Goal: Check status: Check status

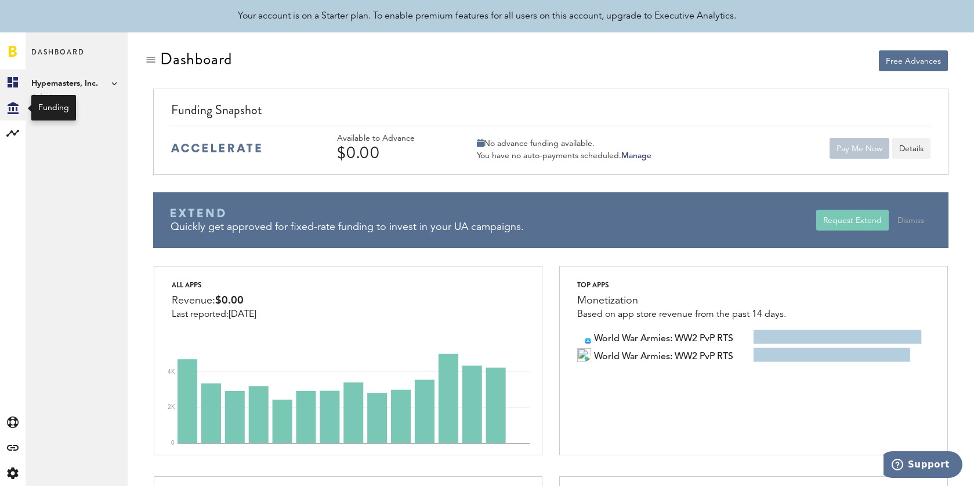
click at [10, 112] on icon at bounding box center [13, 108] width 11 height 12
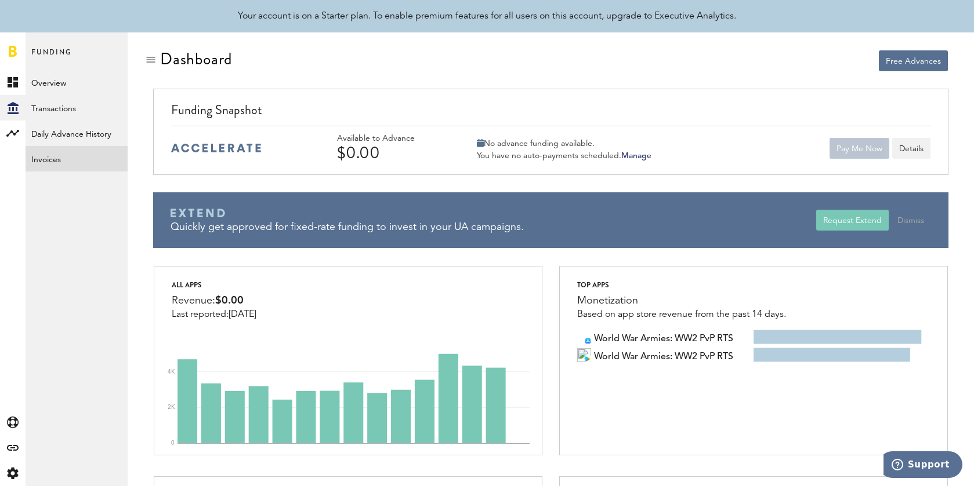
click at [88, 157] on link "Invoices" at bounding box center [77, 159] width 102 height 26
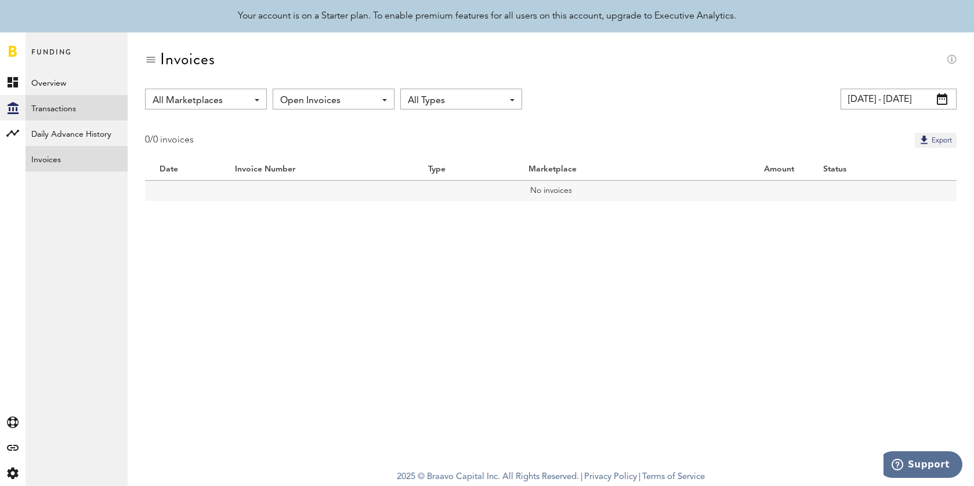
click at [84, 106] on link "Transactions" at bounding box center [77, 108] width 102 height 26
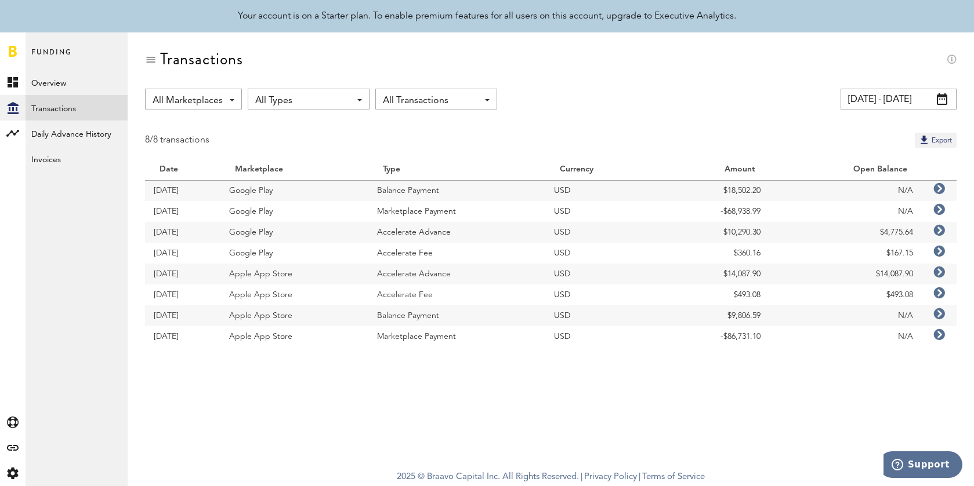
click at [943, 100] on span at bounding box center [941, 99] width 10 height 12
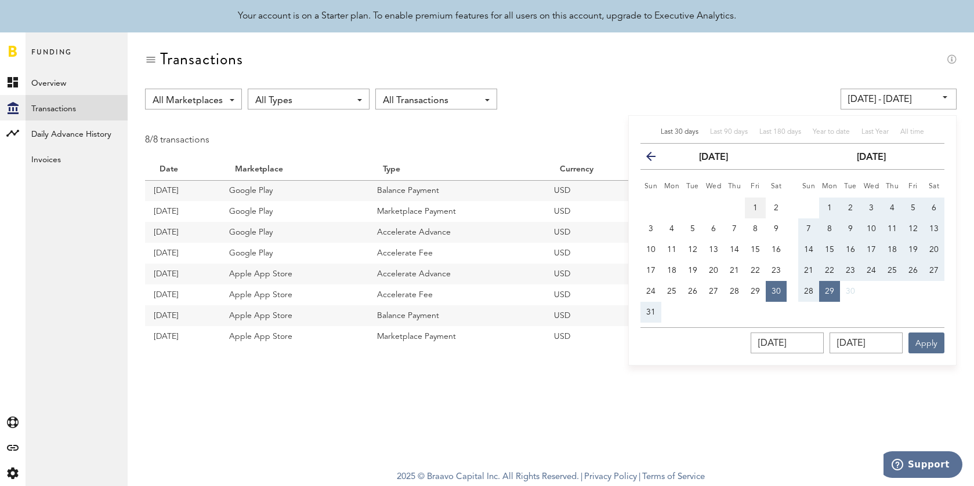
click at [753, 208] on span "1" at bounding box center [755, 208] width 5 height 8
type input "[DATE] - [DATE]"
type input "[DATE]"
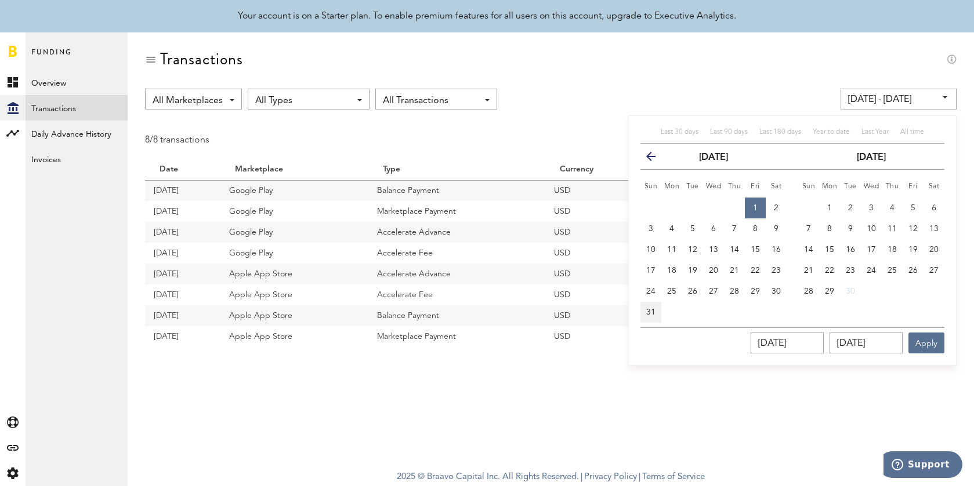
click at [656, 307] on button "31" at bounding box center [650, 312] width 21 height 21
type input "[DATE] - [DATE]"
type input "[DATE]"
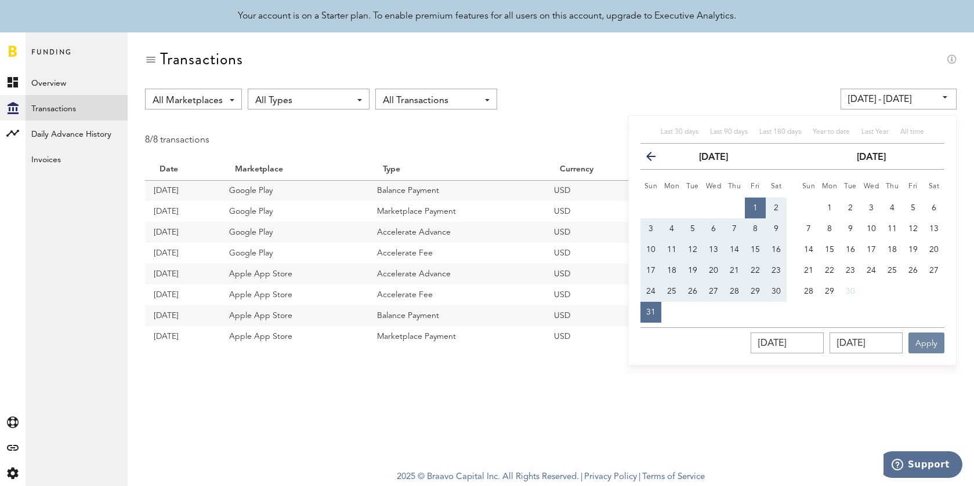
click at [930, 346] on button "Apply" at bounding box center [926, 343] width 36 height 21
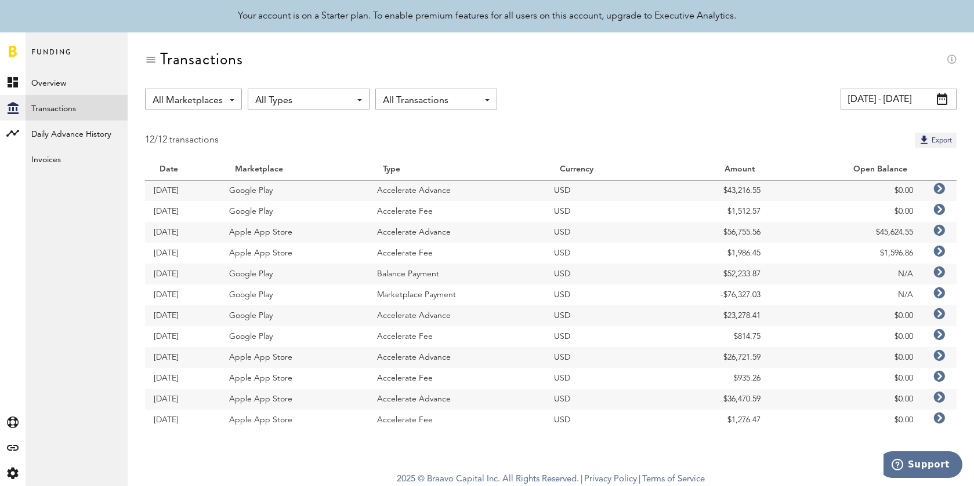
click at [943, 230] on icon at bounding box center [939, 231] width 12 height 12
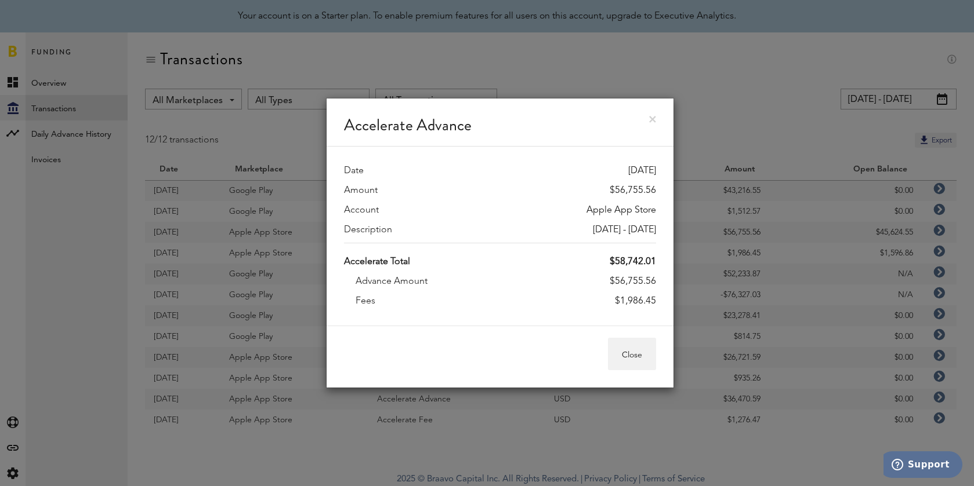
drag, startPoint x: 613, startPoint y: 263, endPoint x: 656, endPoint y: 259, distance: 43.7
click at [657, 259] on div "Date [DATE] Amount $56,755.56 Account Apple App Store Description [DATE] - [DAT…" at bounding box center [499, 236] width 347 height 179
copy div "58,742.01"
click at [711, 96] on div "Accelerate Advance Date [DATE] Amount $56,755.56 Account Apple App Store Descri…" at bounding box center [500, 243] width 948 height 486
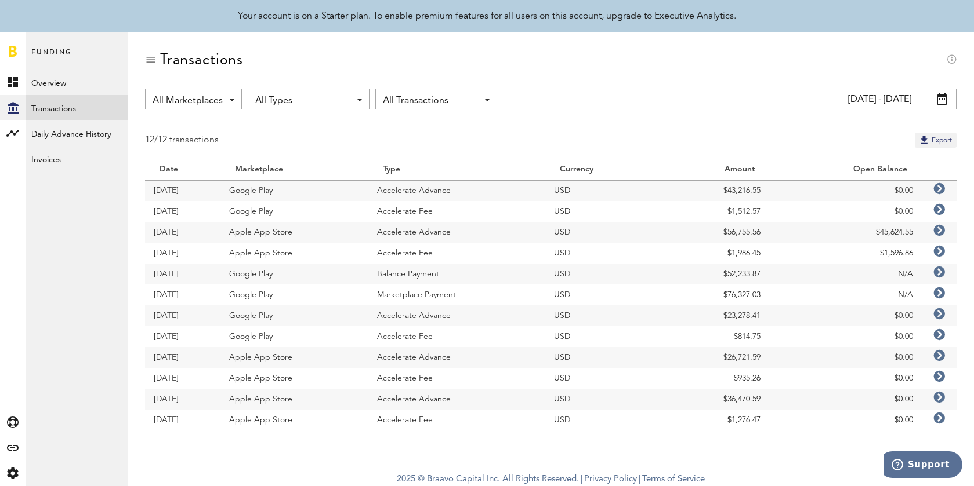
click at [939, 190] on icon at bounding box center [939, 189] width 12 height 12
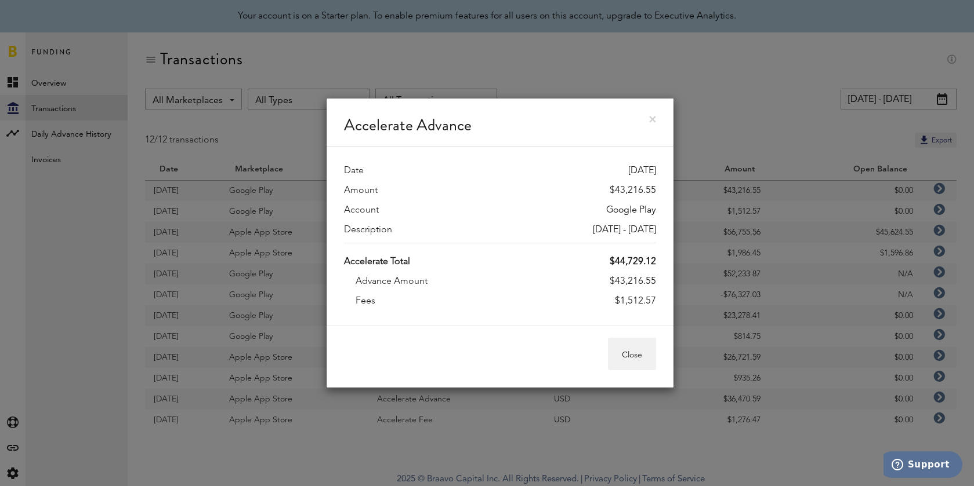
drag, startPoint x: 615, startPoint y: 263, endPoint x: 659, endPoint y: 263, distance: 44.1
click at [659, 263] on div "Date [DATE] Amount $43,216.55 Account Google Play Description [DATE] - [DATE] A…" at bounding box center [499, 236] width 347 height 179
copy div "44,729.12"
click at [646, 354] on button "Close" at bounding box center [632, 354] width 48 height 32
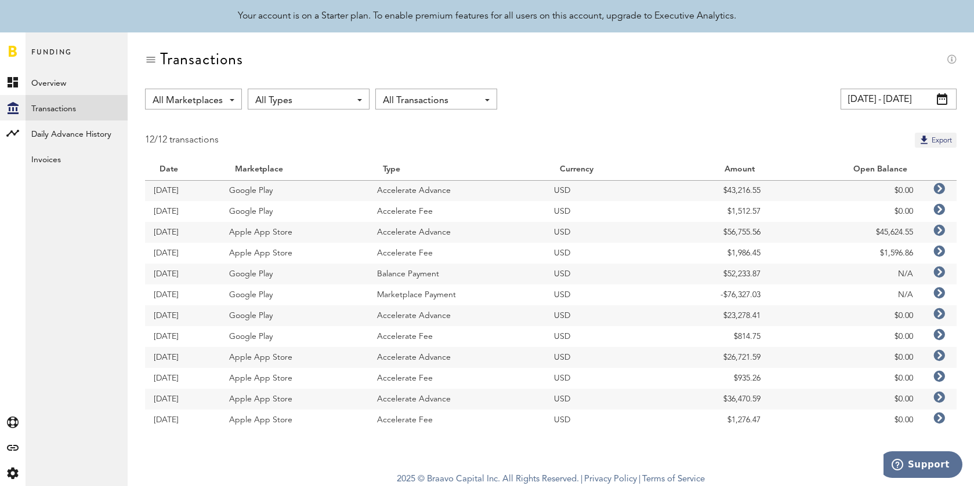
click at [942, 209] on icon at bounding box center [939, 210] width 12 height 12
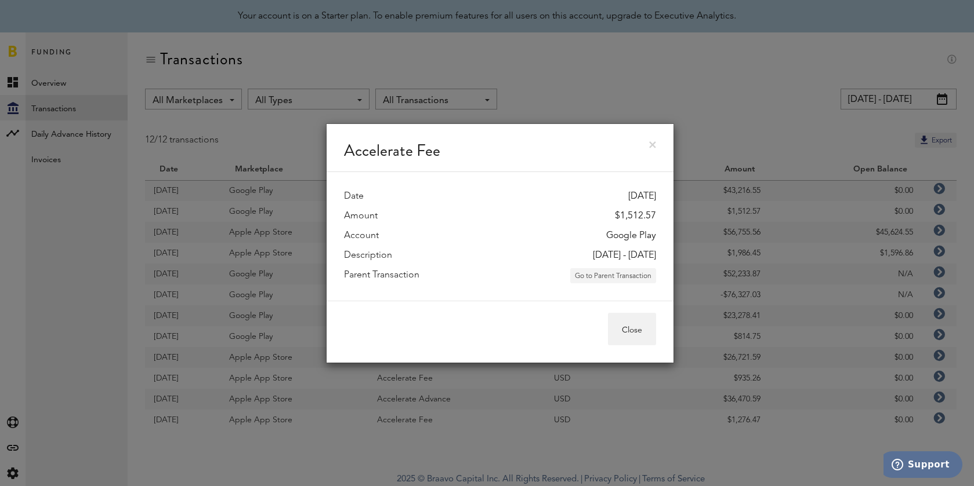
click at [634, 274] on button "Go to Parent Transaction" at bounding box center [613, 275] width 86 height 15
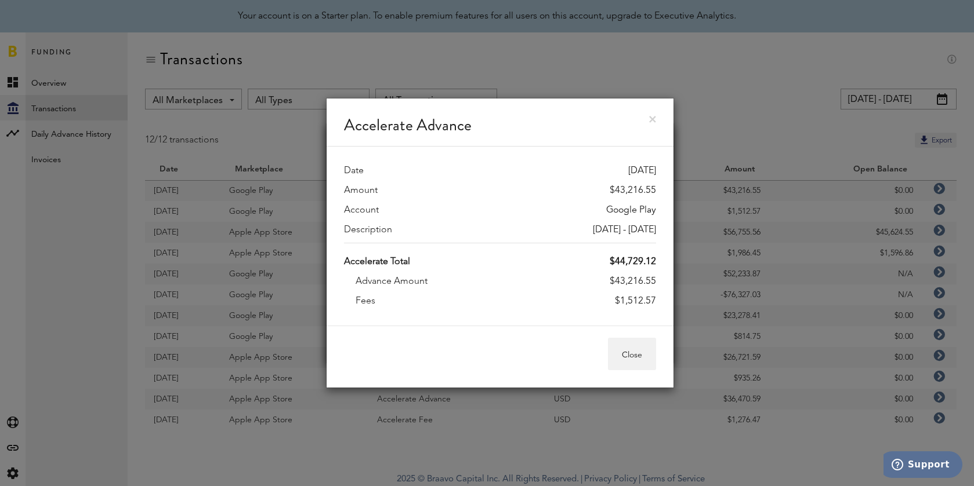
click at [658, 120] on div "Accelerate Advance" at bounding box center [499, 123] width 347 height 48
click at [652, 123] on div "Accelerate Advance" at bounding box center [499, 123] width 347 height 48
click at [649, 123] on div "Accelerate Advance" at bounding box center [499, 123] width 347 height 48
click at [651, 118] on link at bounding box center [652, 119] width 7 height 7
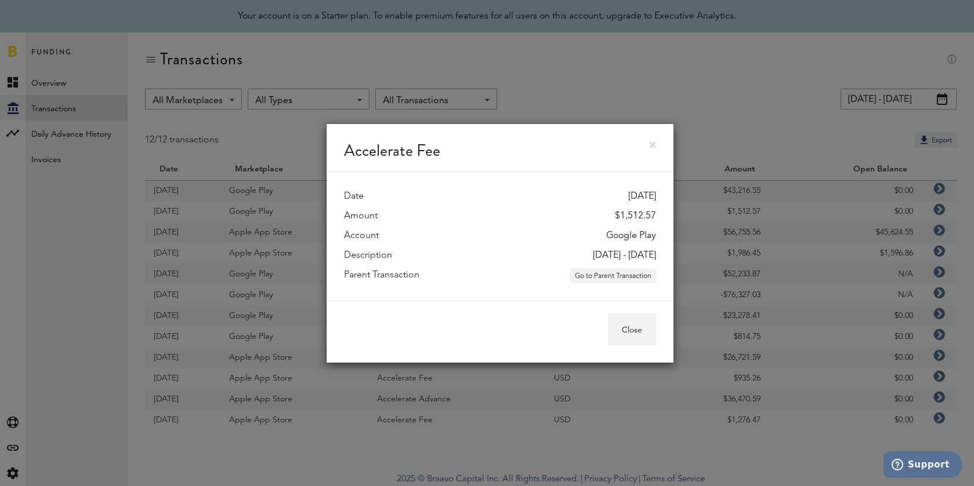
click at [443, 106] on div "Accelerate Fee Date [DATE] Amount $1,512.57 Account Google Play Description [DA…" at bounding box center [500, 243] width 348 height 486
click at [658, 144] on div "Accelerate Fee" at bounding box center [499, 148] width 347 height 48
click at [651, 143] on link at bounding box center [652, 144] width 7 height 7
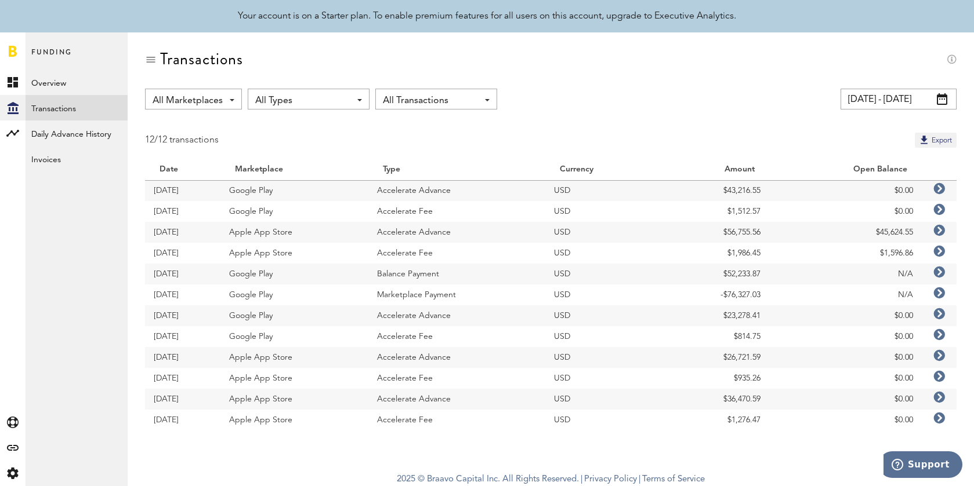
click at [299, 100] on span "All Types" at bounding box center [302, 101] width 95 height 20
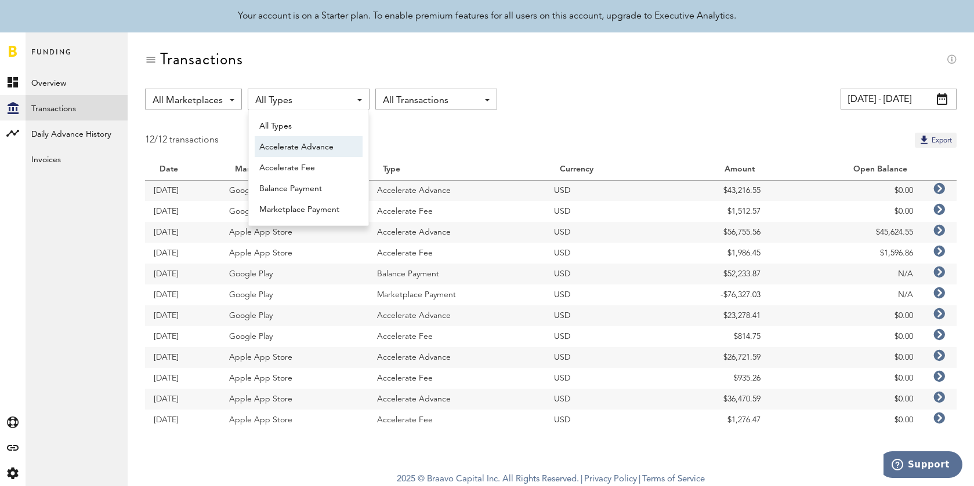
click at [350, 149] on span "Accelerate Advance" at bounding box center [308, 147] width 99 height 20
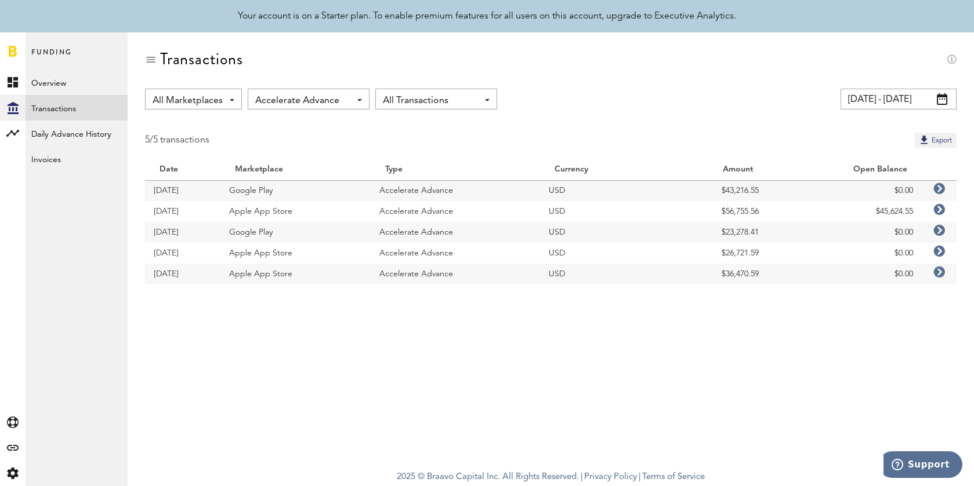
click at [895, 99] on input "[DATE] - [DATE]" at bounding box center [898, 99] width 116 height 21
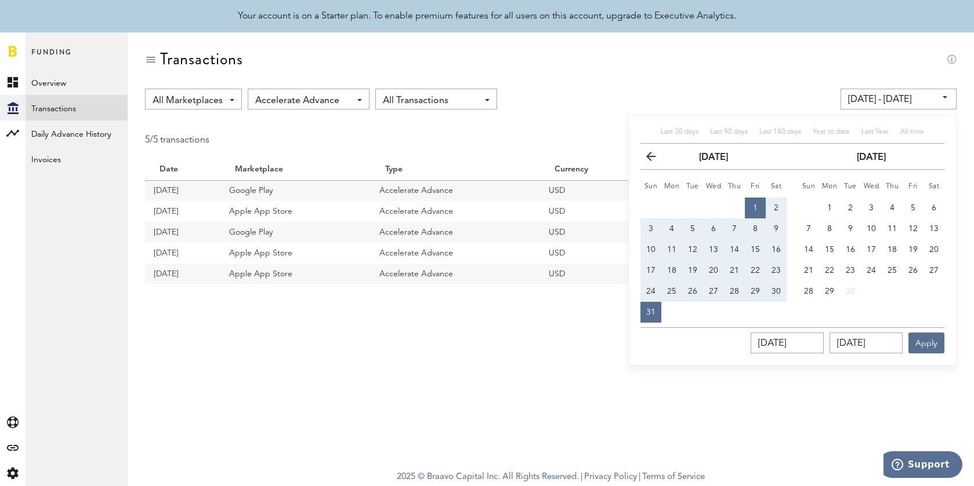
click at [750, 79] on div "Transactions" at bounding box center [550, 69] width 811 height 39
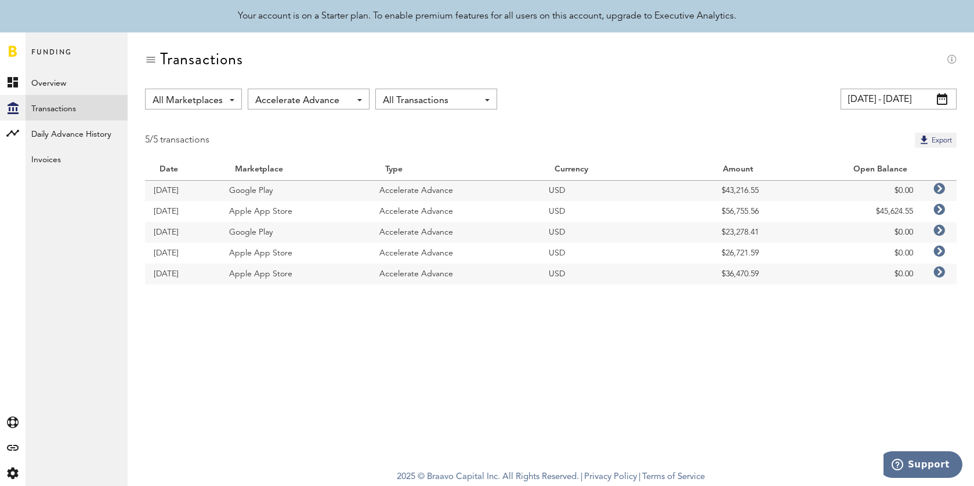
click at [753, 206] on td "$56,755.56" at bounding box center [712, 211] width 110 height 21
click at [753, 227] on td "$23,278.41" at bounding box center [712, 232] width 110 height 21
click at [769, 258] on td "$0.00" at bounding box center [844, 253] width 154 height 21
click at [769, 275] on td "$0.00" at bounding box center [844, 274] width 154 height 21
click at [898, 101] on input "[DATE] - [DATE]" at bounding box center [898, 99] width 116 height 21
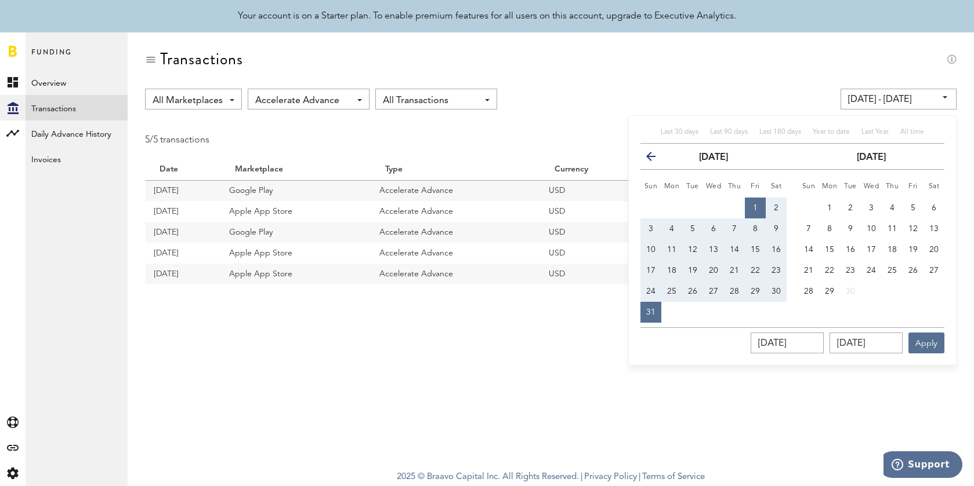
click at [755, 210] on span "1" at bounding box center [755, 208] width 5 height 8
type input "[DATE] - [DATE]"
type input "[DATE]"
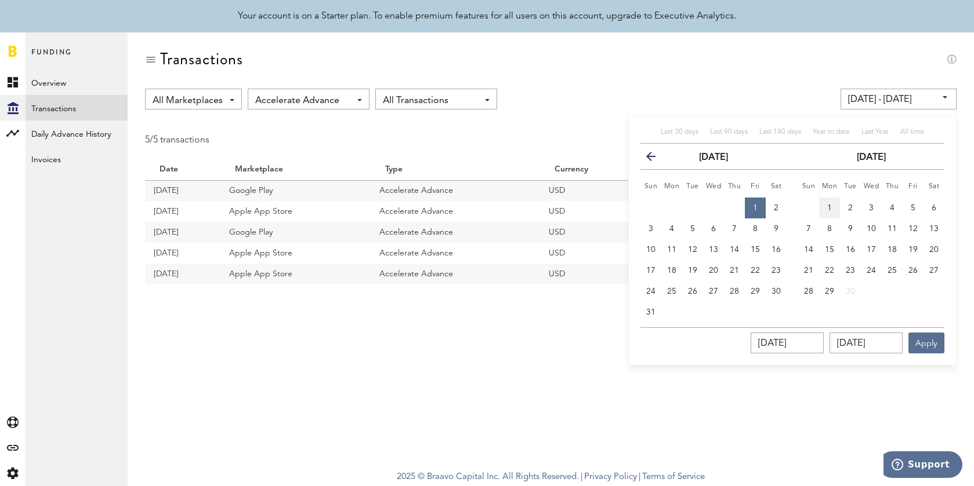
click at [828, 209] on span "1" at bounding box center [829, 208] width 5 height 8
type input "[DATE] - [DATE]"
type input "[DATE]"
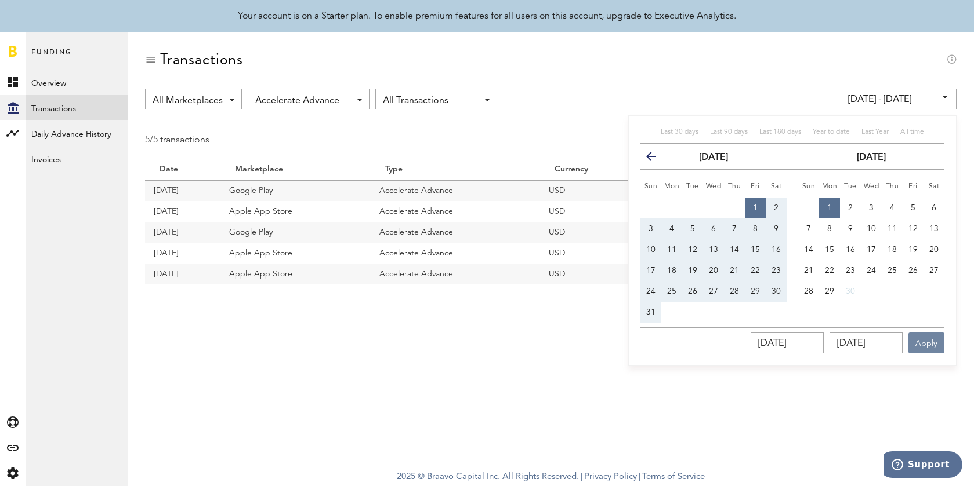
click at [940, 346] on button "Apply" at bounding box center [926, 343] width 36 height 21
